Goal: Check status

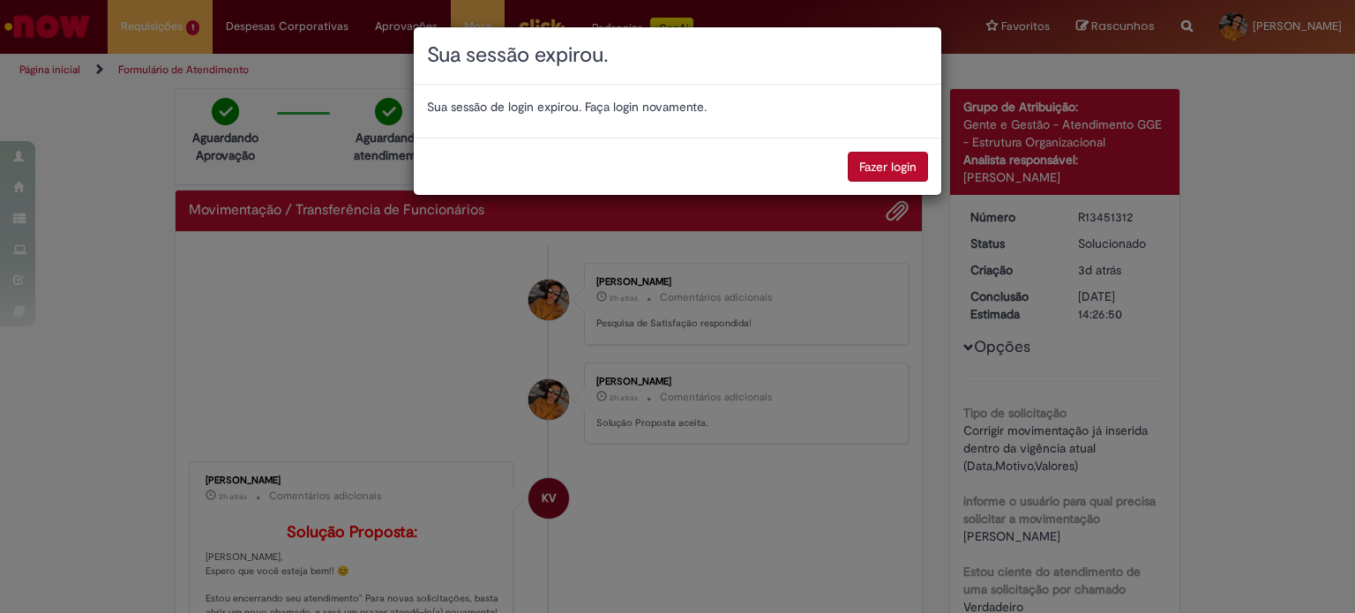
click at [902, 159] on button "Fazer login" at bounding box center [888, 167] width 80 height 30
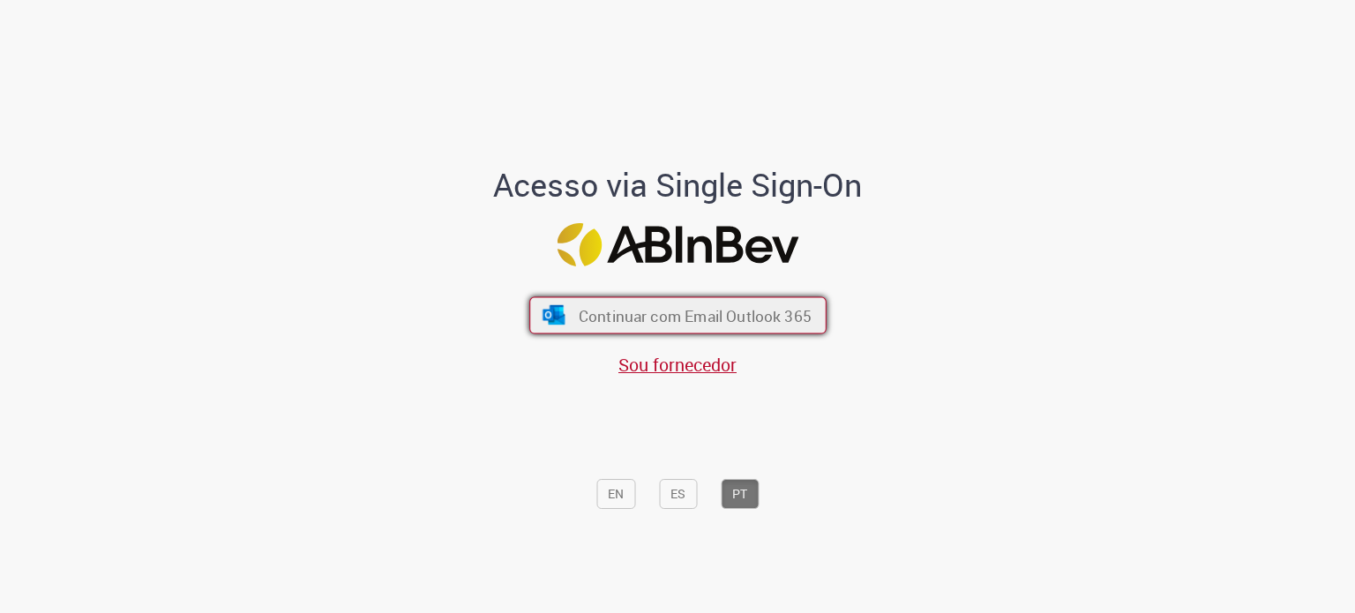
click at [693, 303] on button "Continuar com Email Outlook 365" at bounding box center [677, 315] width 297 height 37
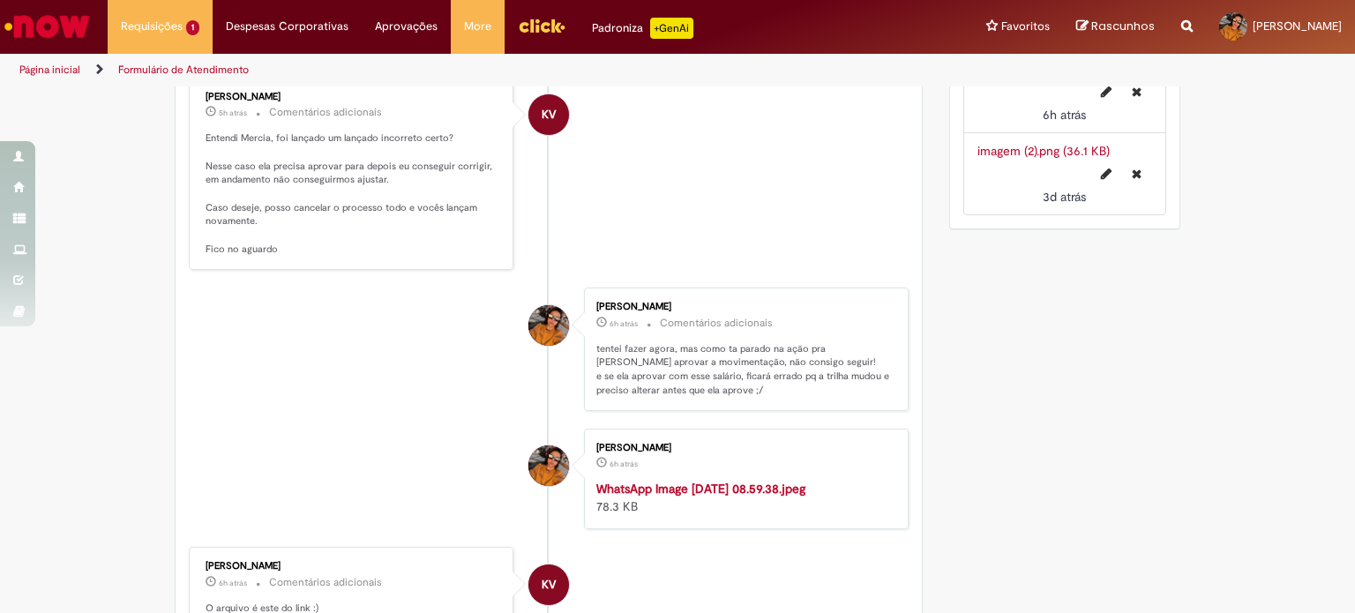
scroll to position [970, 0]
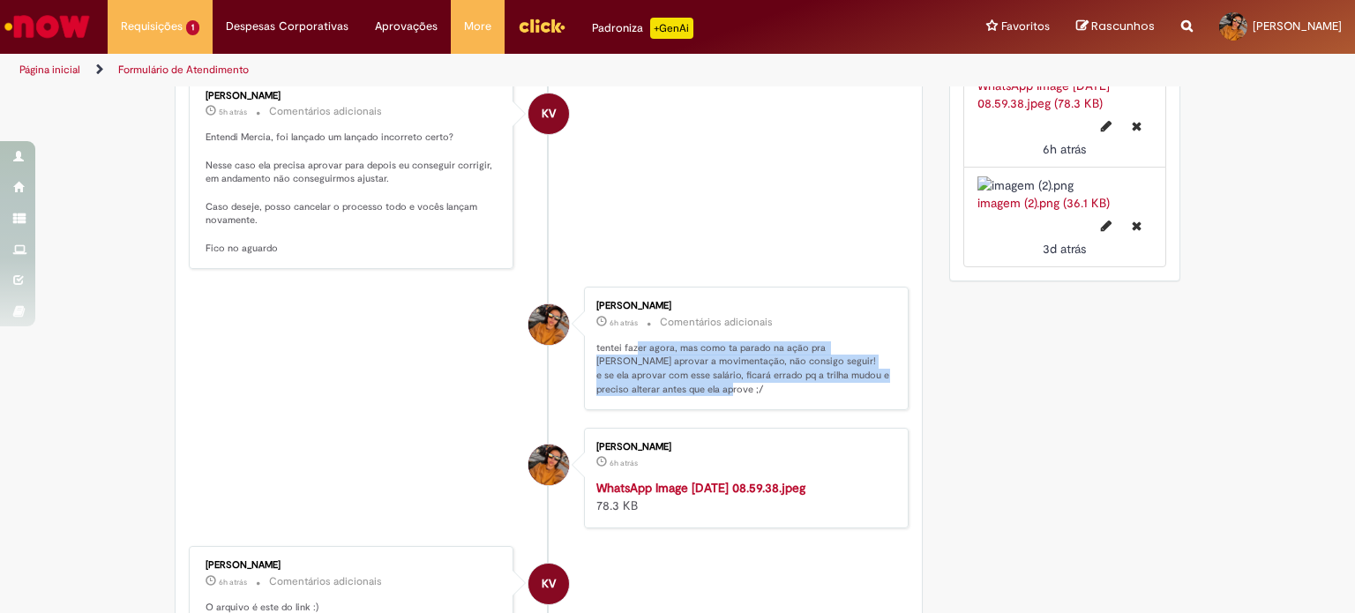
drag, startPoint x: 631, startPoint y: 361, endPoint x: 802, endPoint y: 404, distance: 176.5
click at [802, 397] on p "tentei fazer agora, mas como ta parado na ação pra [PERSON_NAME] aprovar a movi…" at bounding box center [743, 369] width 294 height 56
click at [801, 397] on p "tentei fazer agora, mas como ta parado na ação pra [PERSON_NAME] aprovar a movi…" at bounding box center [743, 369] width 294 height 56
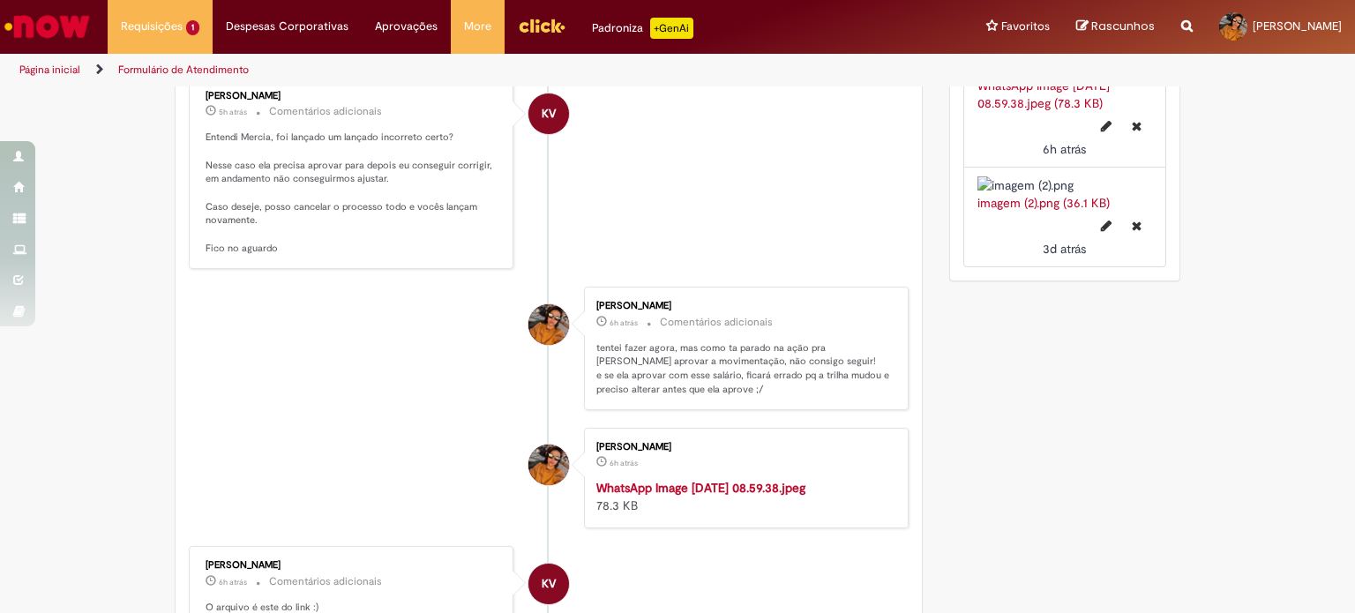
click at [780, 397] on p "tentei fazer agora, mas como ta parado na ação pra [PERSON_NAME] aprovar a movi…" at bounding box center [743, 369] width 294 height 56
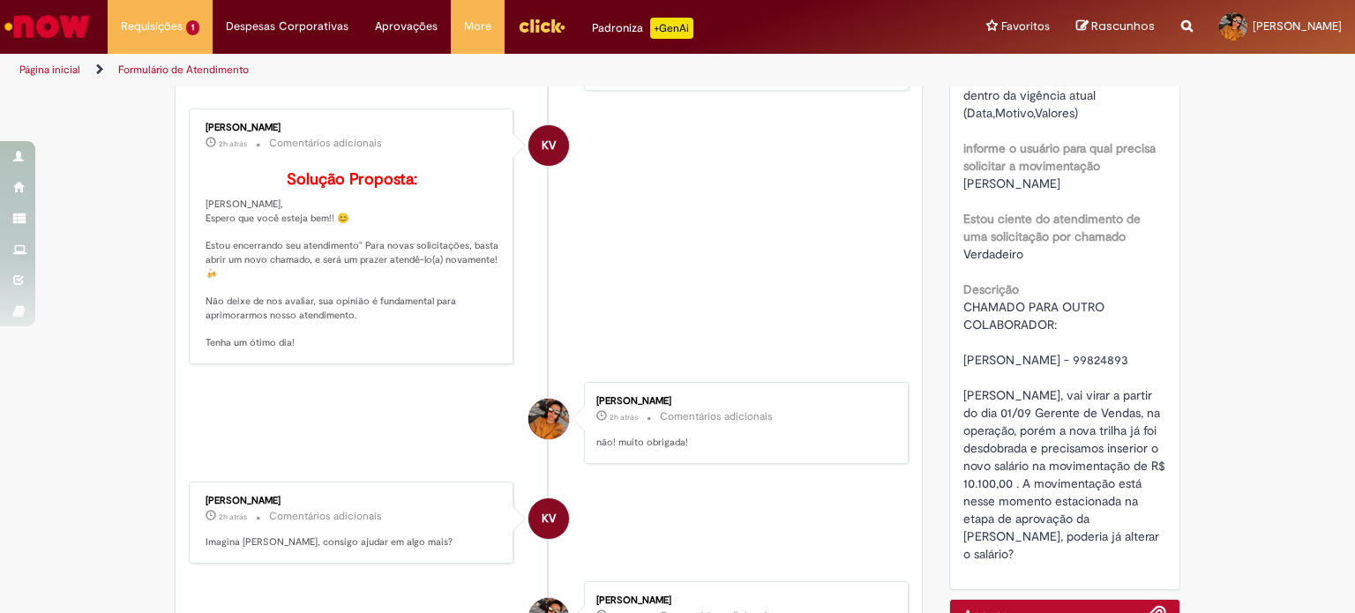
scroll to position [0, 0]
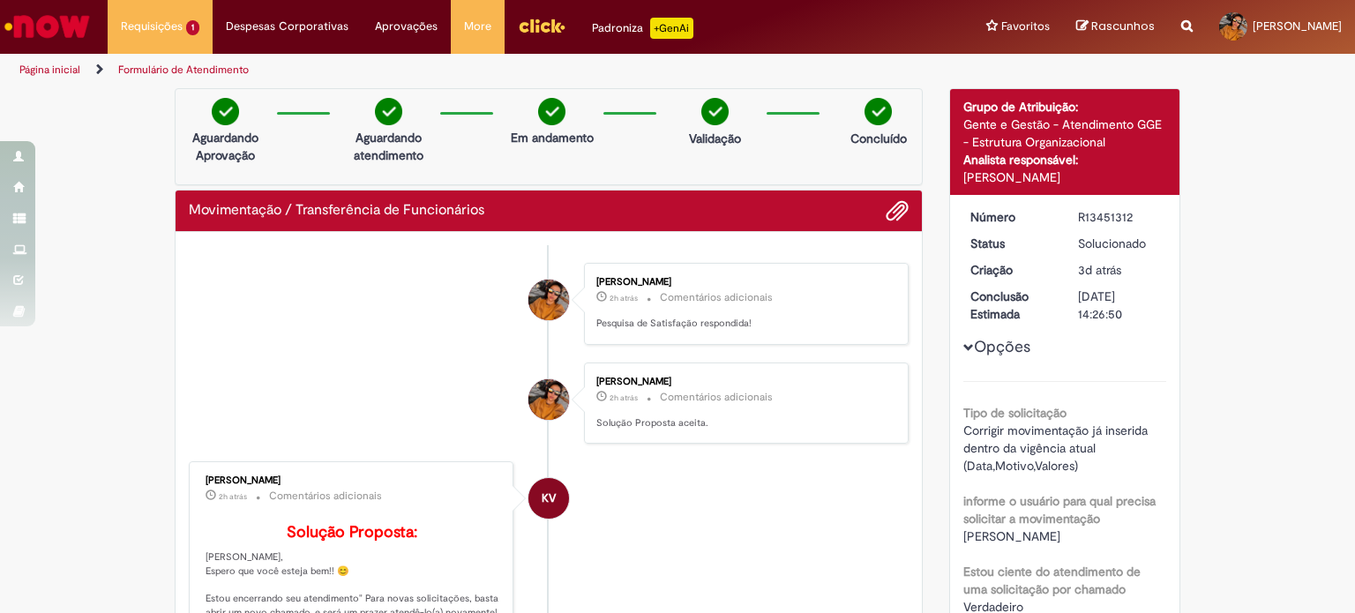
click at [34, 9] on img "Ir para a Homepage" at bounding box center [47, 26] width 91 height 35
